Goal: Browse casually

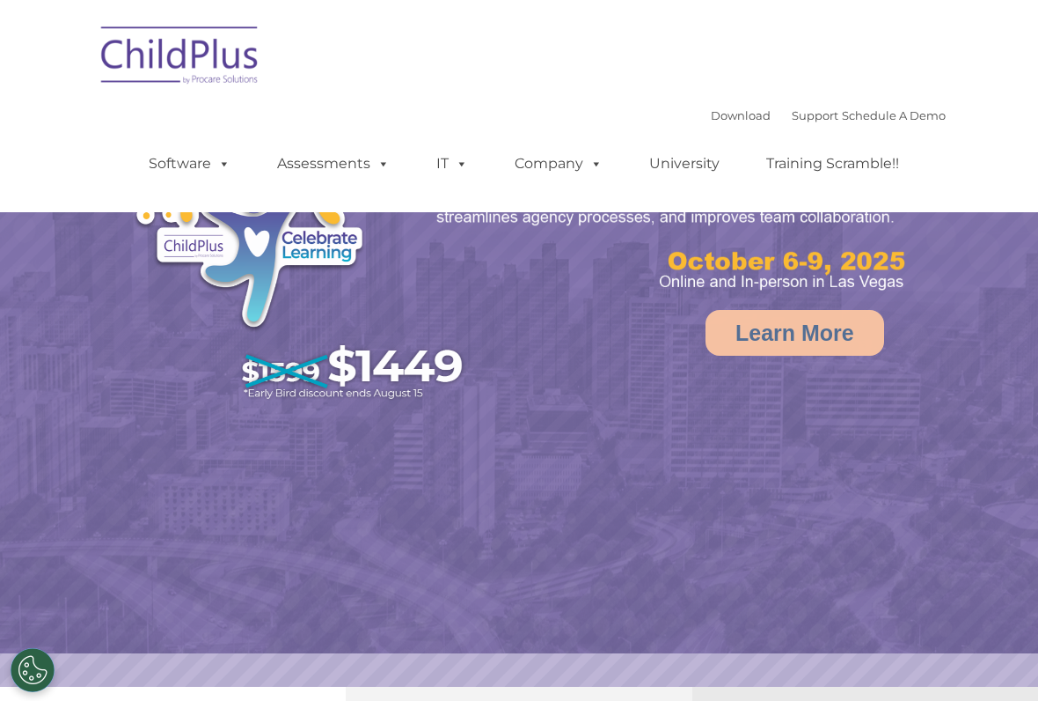
select select "MEDIUM"
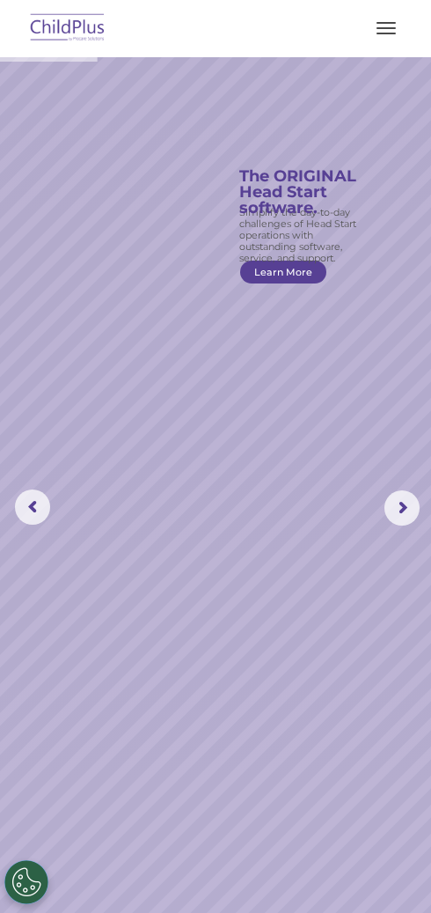
click at [383, 21] on button "button" at bounding box center [386, 28] width 37 height 28
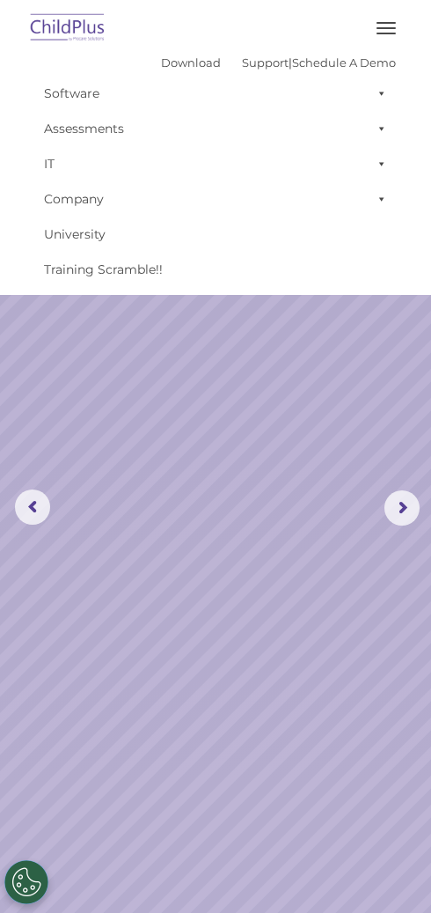
click at [61, 18] on img at bounding box center [67, 28] width 83 height 41
click at [76, 19] on img at bounding box center [67, 28] width 83 height 41
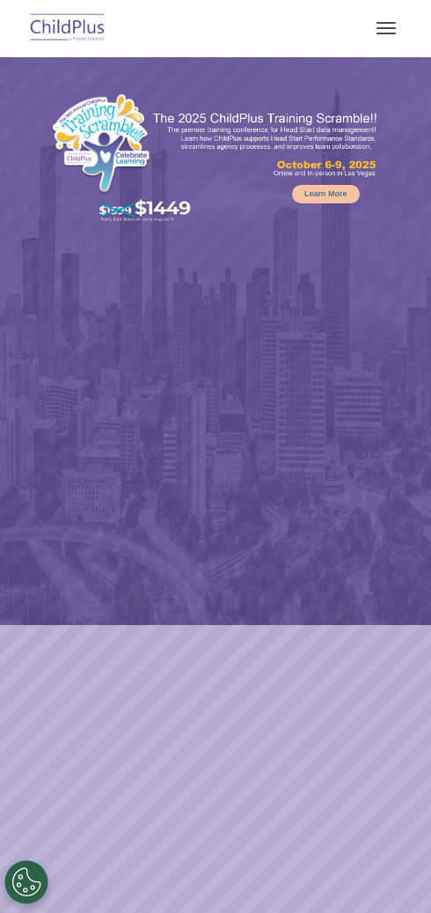
select select "MEDIUM"
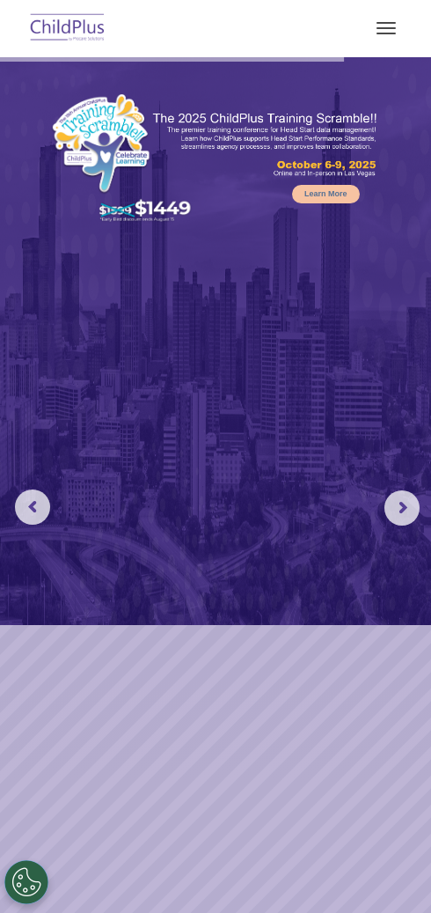
click at [400, 521] on rs-arrow at bounding box center [402, 507] width 35 height 35
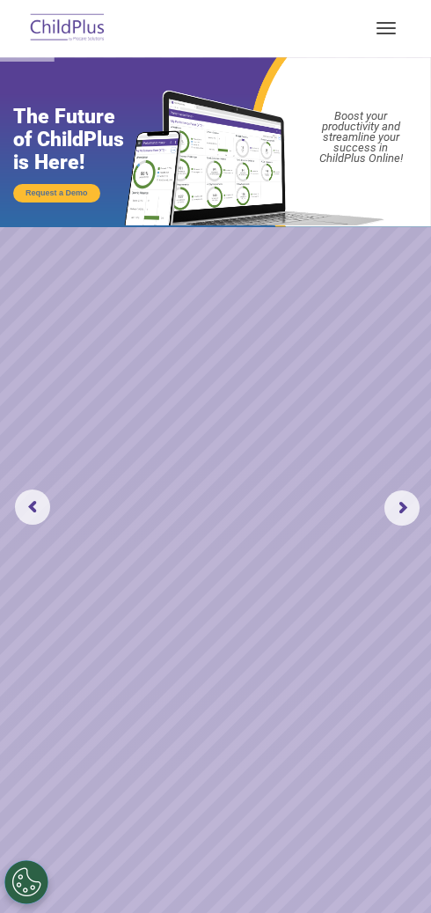
click at [394, 517] on rs-arrow at bounding box center [402, 507] width 35 height 35
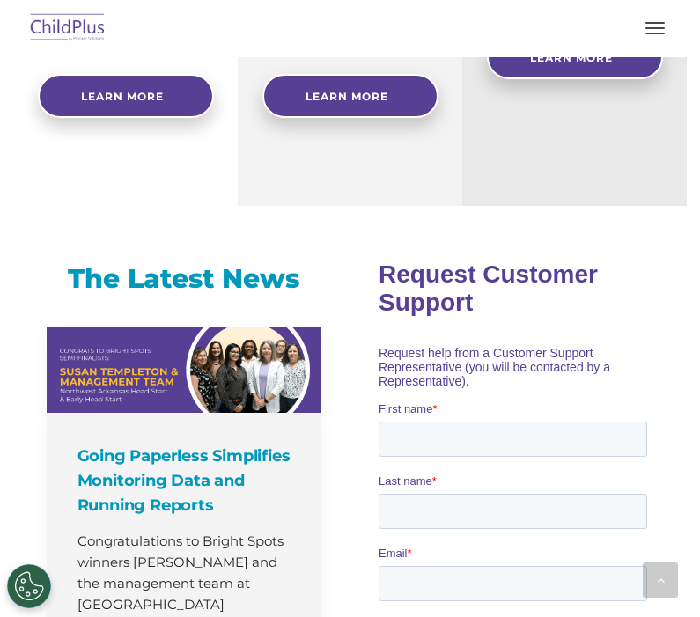
scroll to position [908, 0]
